Goal: Task Accomplishment & Management: Manage account settings

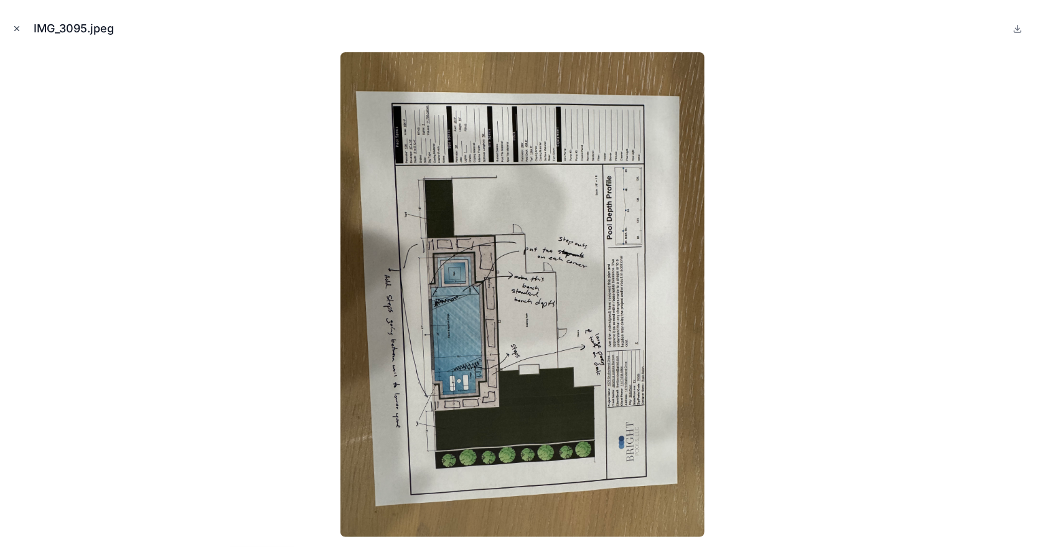
click at [14, 27] on icon "Close modal" at bounding box center [16, 28] width 9 height 9
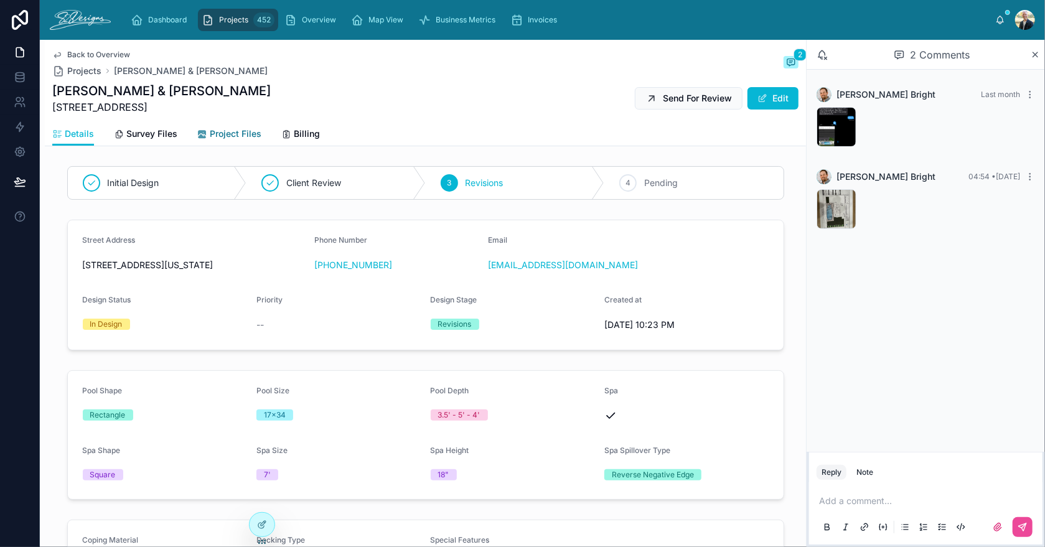
click at [218, 133] on span "Project Files" at bounding box center [236, 134] width 52 height 12
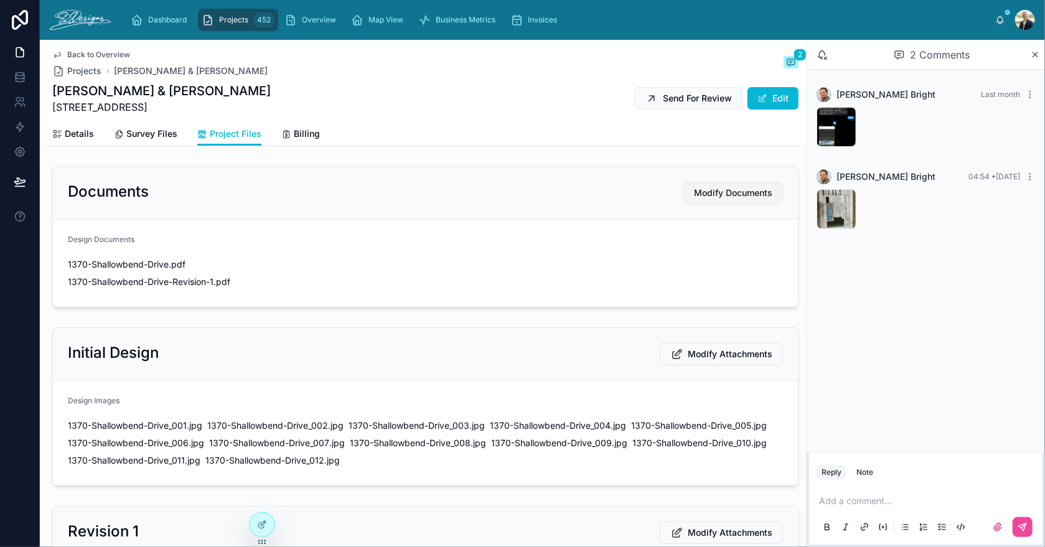
click at [713, 195] on span "Modify Documents" at bounding box center [733, 193] width 78 height 12
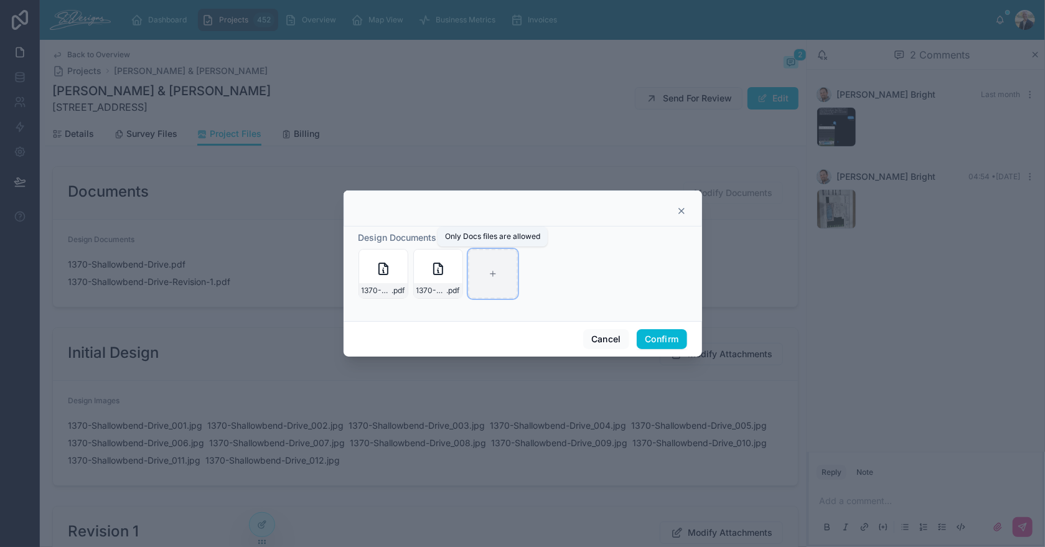
click at [493, 266] on div at bounding box center [493, 274] width 50 height 50
type input "**********"
click at [661, 333] on button "Confirm" at bounding box center [662, 339] width 50 height 20
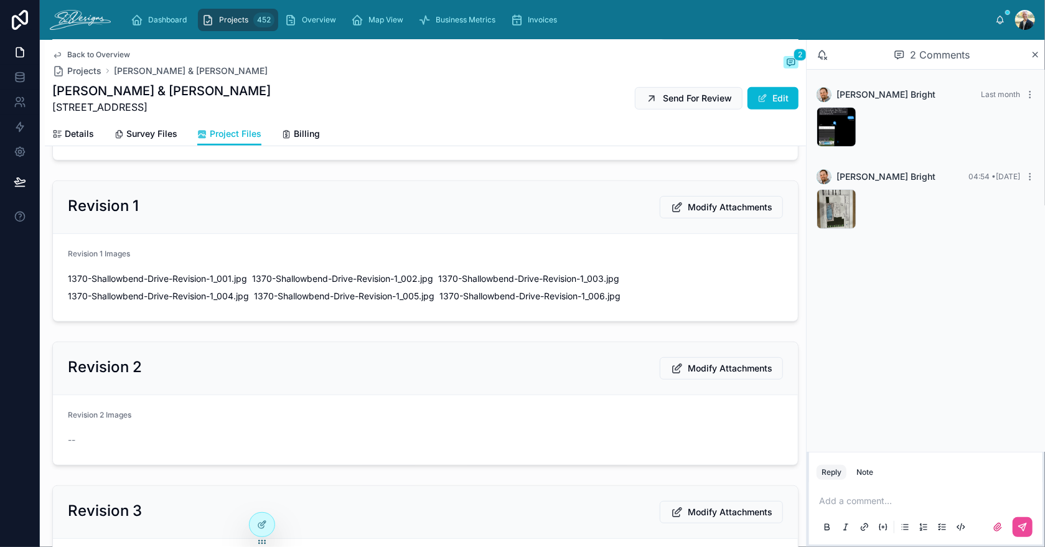
scroll to position [373, 0]
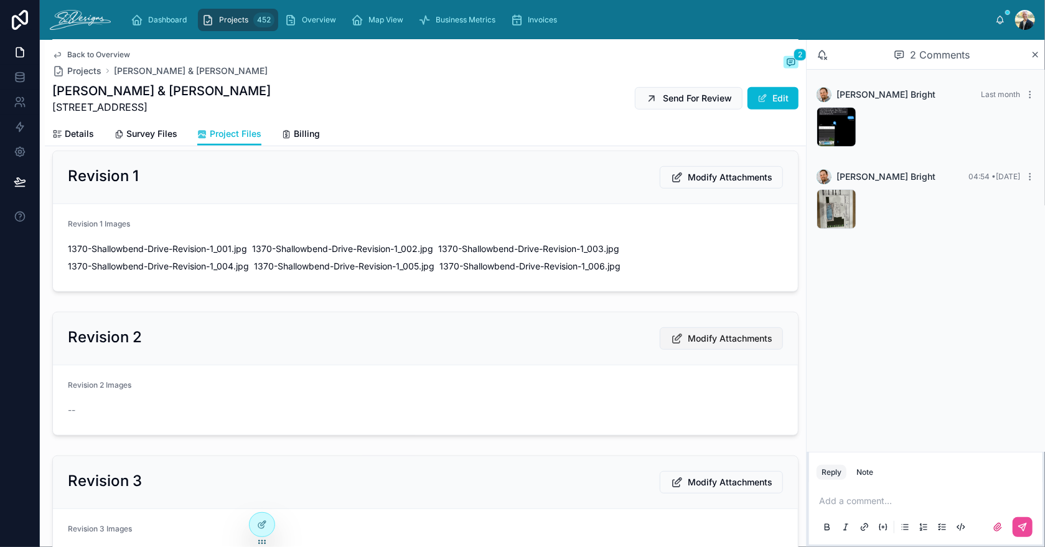
click at [704, 332] on span "Modify Attachments" at bounding box center [730, 338] width 85 height 12
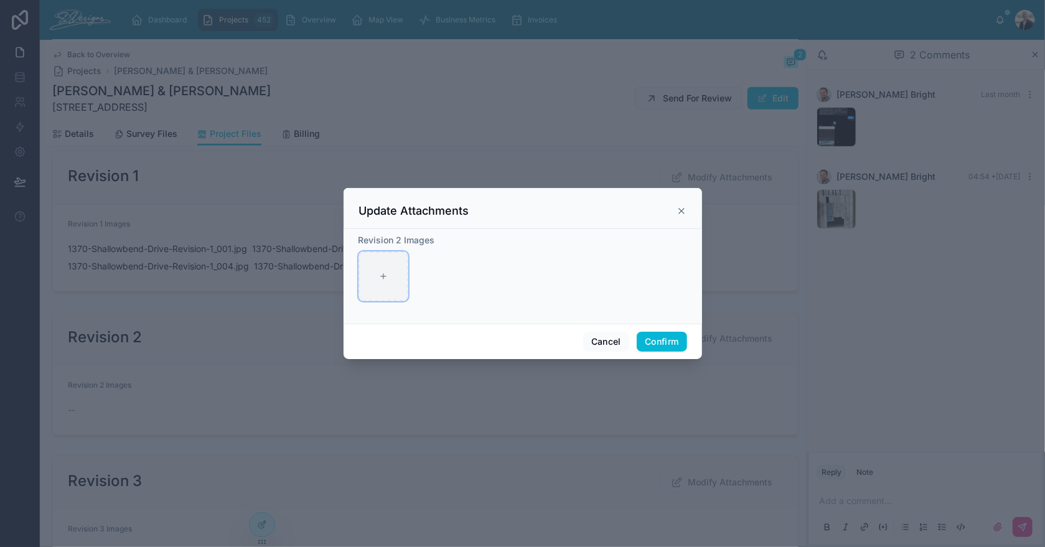
click at [386, 286] on div at bounding box center [383, 276] width 50 height 50
type input "**********"
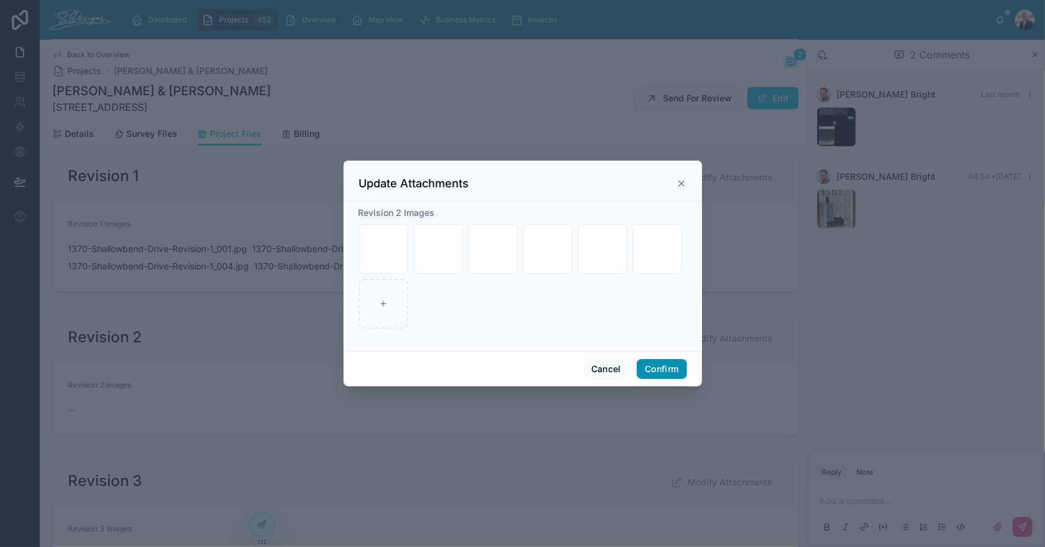
click at [666, 371] on button "Confirm" at bounding box center [662, 369] width 50 height 20
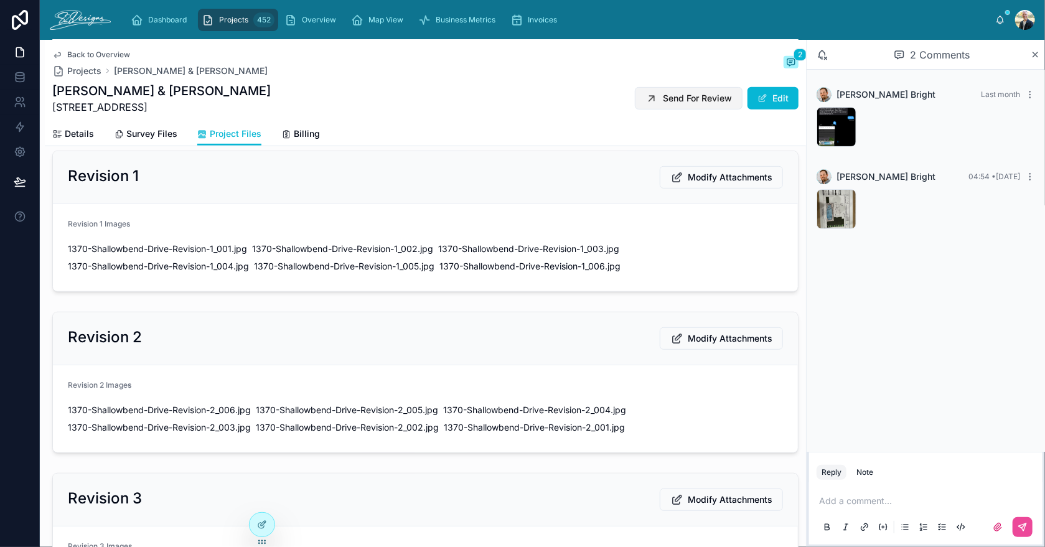
click at [673, 100] on span "Send For Review" at bounding box center [697, 98] width 69 height 12
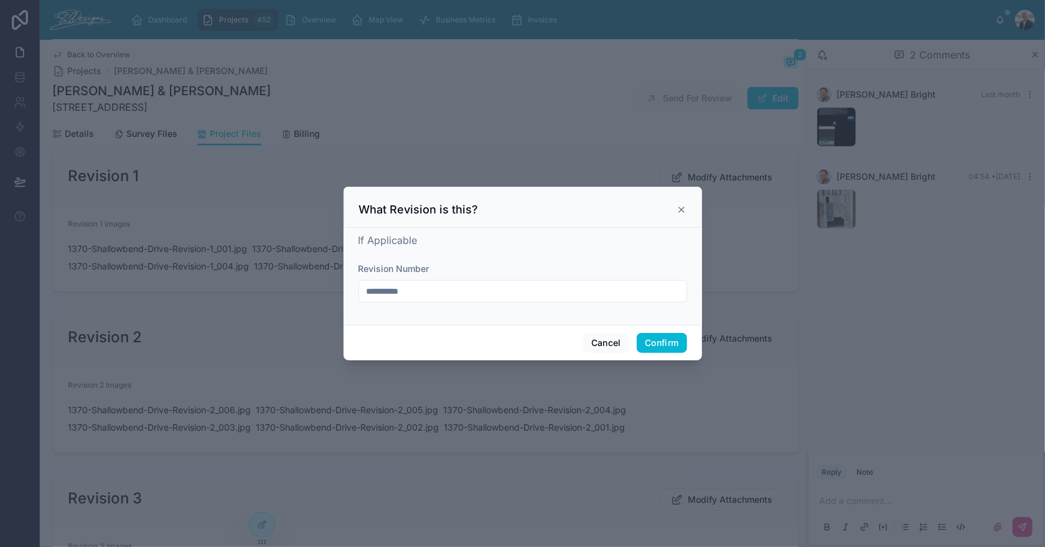
click at [487, 287] on input "**********" at bounding box center [522, 291] width 327 height 17
type input "**********"
click at [659, 344] on button "Confirm" at bounding box center [662, 343] width 50 height 20
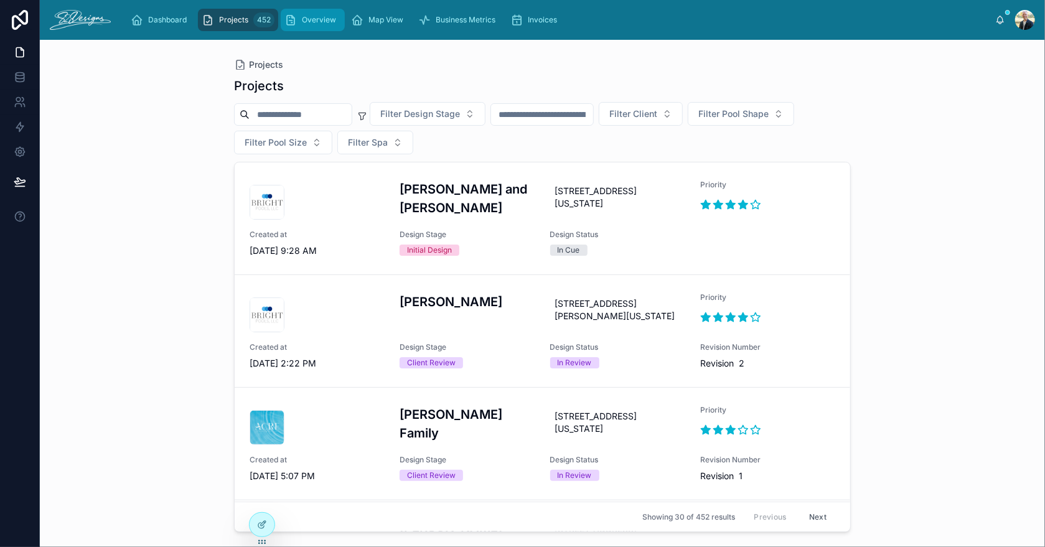
click at [309, 16] on span "Overview" at bounding box center [319, 20] width 34 height 10
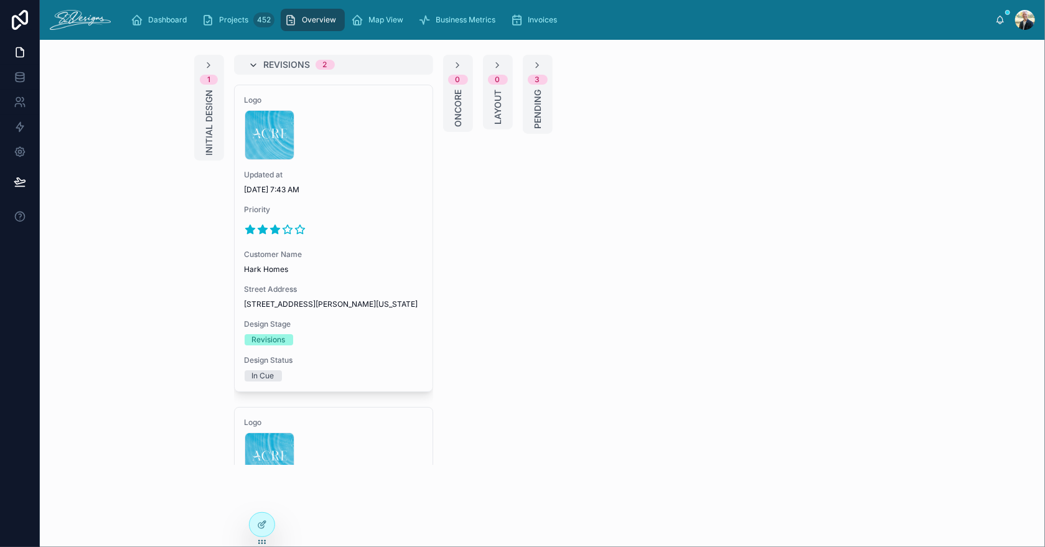
click at [249, 63] on icon at bounding box center [254, 65] width 10 height 10
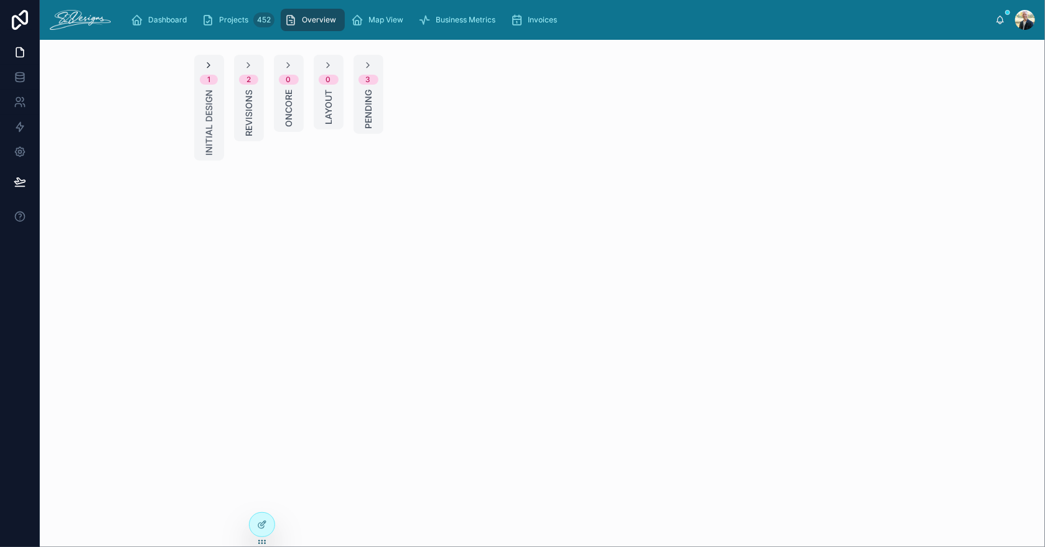
click at [207, 65] on icon at bounding box center [209, 65] width 10 height 10
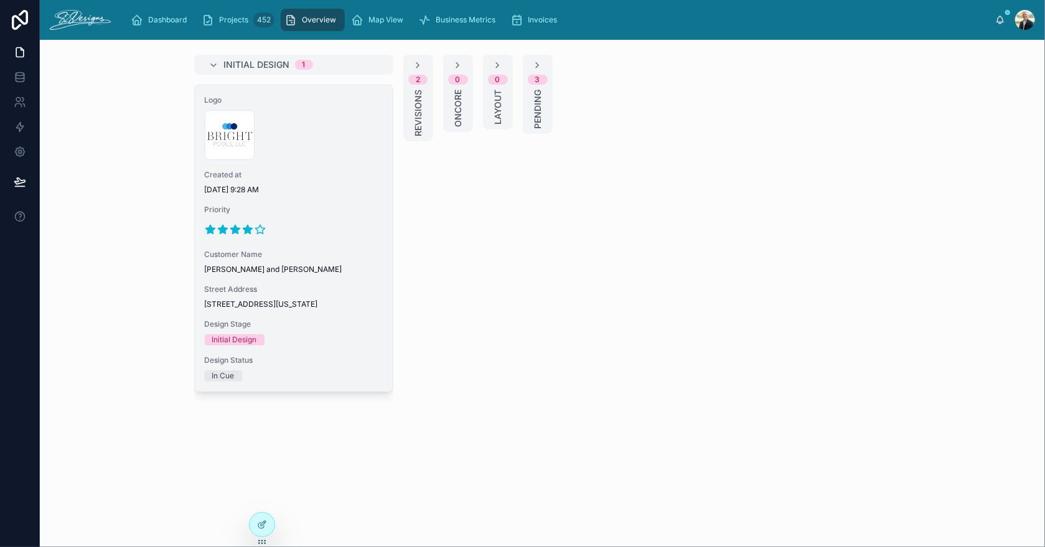
click at [334, 210] on span "Priority" at bounding box center [294, 210] width 178 height 10
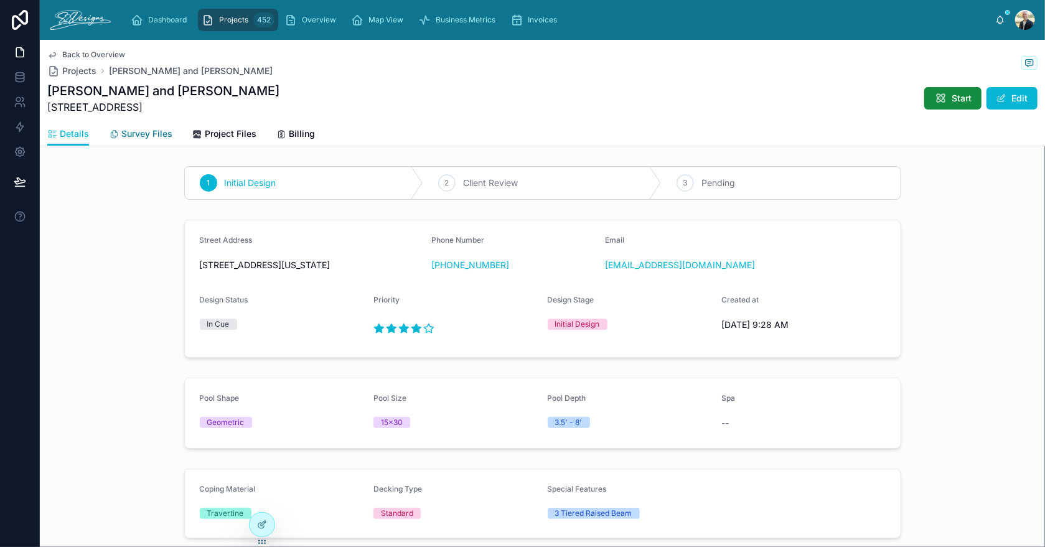
click at [146, 134] on span "Survey Files" at bounding box center [146, 134] width 51 height 12
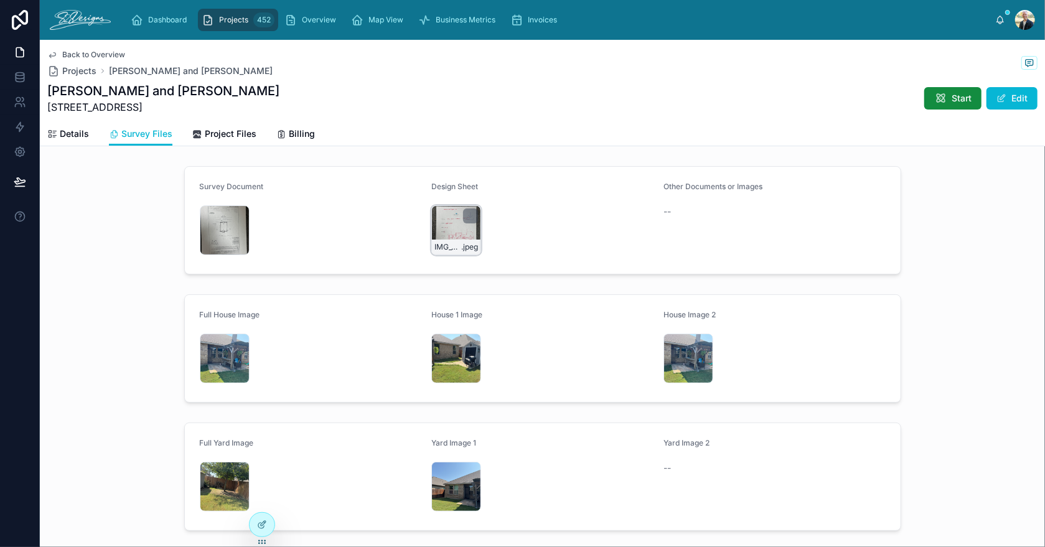
click at [444, 223] on div "IMG_3097 .jpeg" at bounding box center [456, 230] width 50 height 50
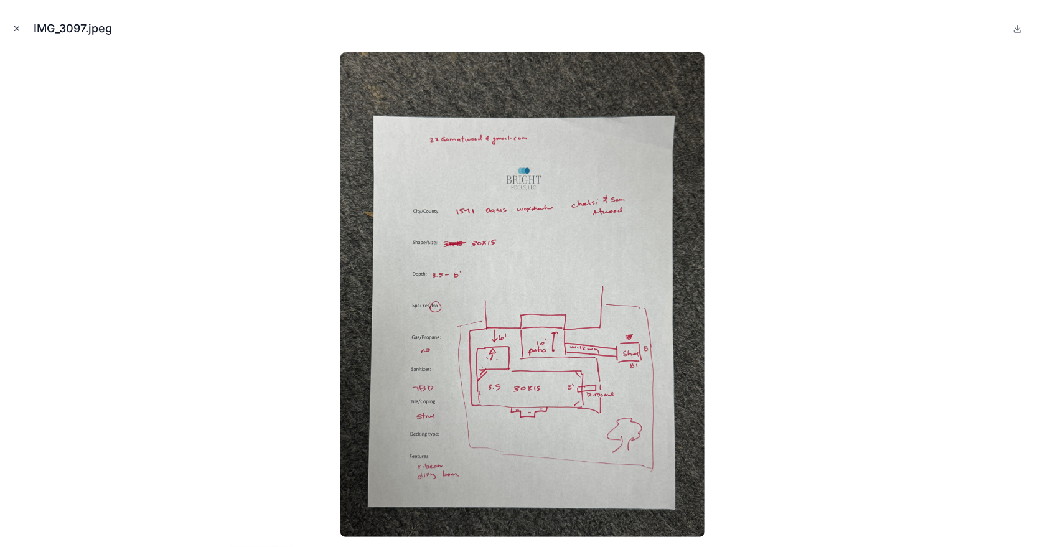
click at [20, 27] on icon "Close modal" at bounding box center [16, 28] width 9 height 9
